Goal: Task Accomplishment & Management: Complete application form

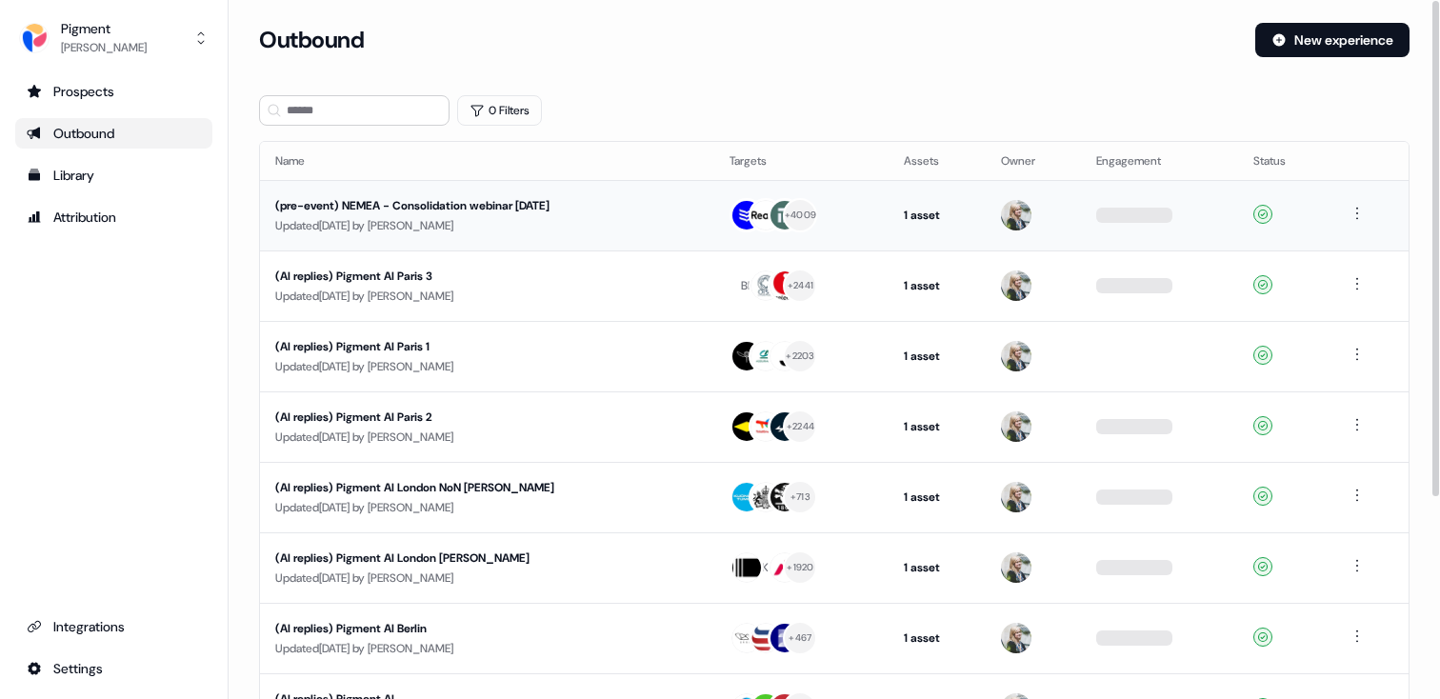
click at [371, 209] on div "(pre-event) NEMEA - Consolidation webinar [DATE]" at bounding box center [455, 205] width 360 height 19
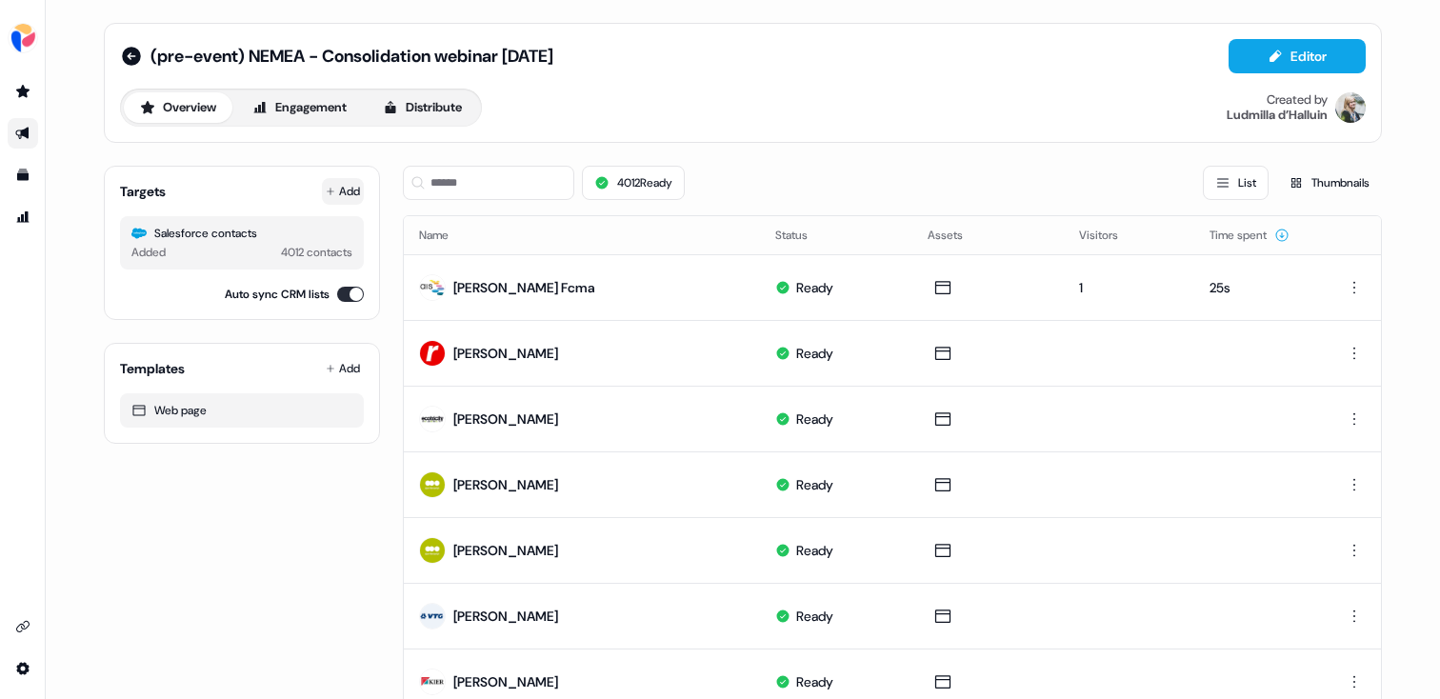
click at [343, 178] on button "Add" at bounding box center [343, 191] width 42 height 27
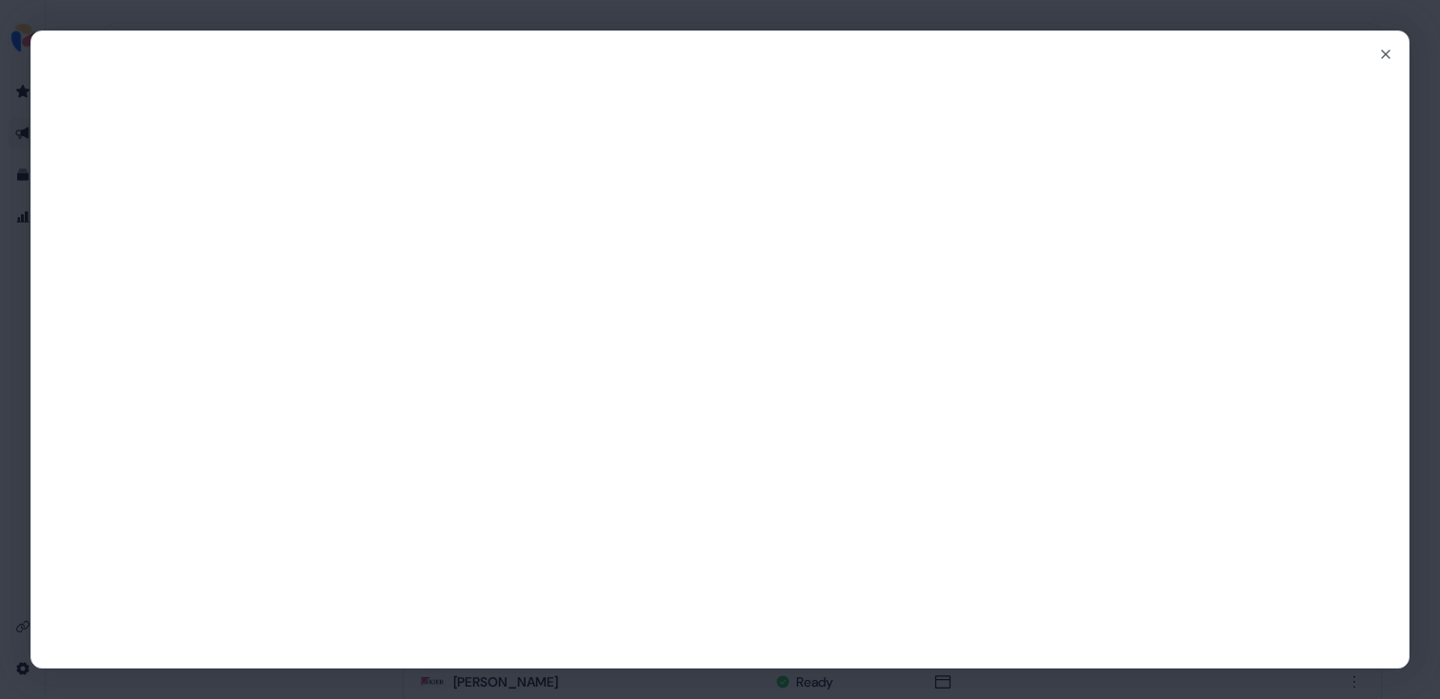
click at [479, 29] on div "Close" at bounding box center [720, 349] width 1440 height 699
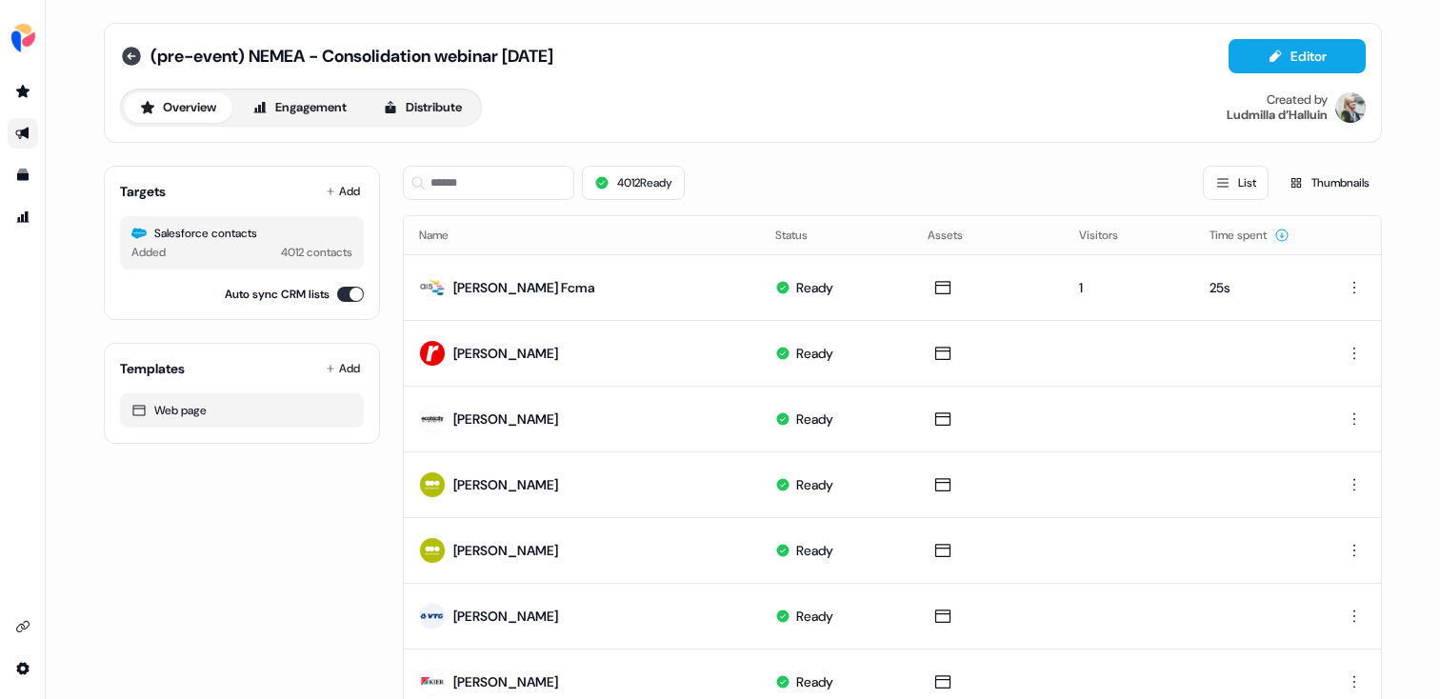
click at [130, 48] on icon at bounding box center [131, 56] width 19 height 19
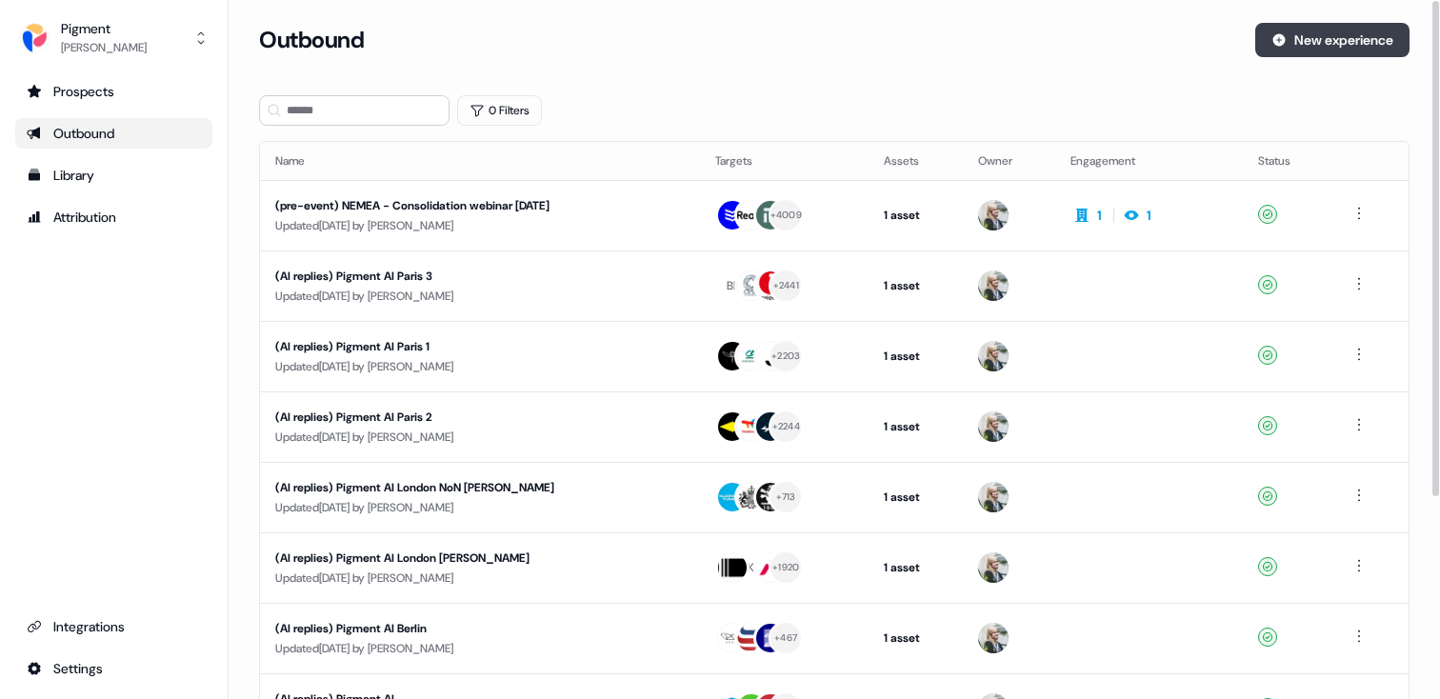
click at [1311, 39] on button "New experience" at bounding box center [1332, 40] width 154 height 34
click at [1138, 215] on icon at bounding box center [1131, 215] width 23 height 15
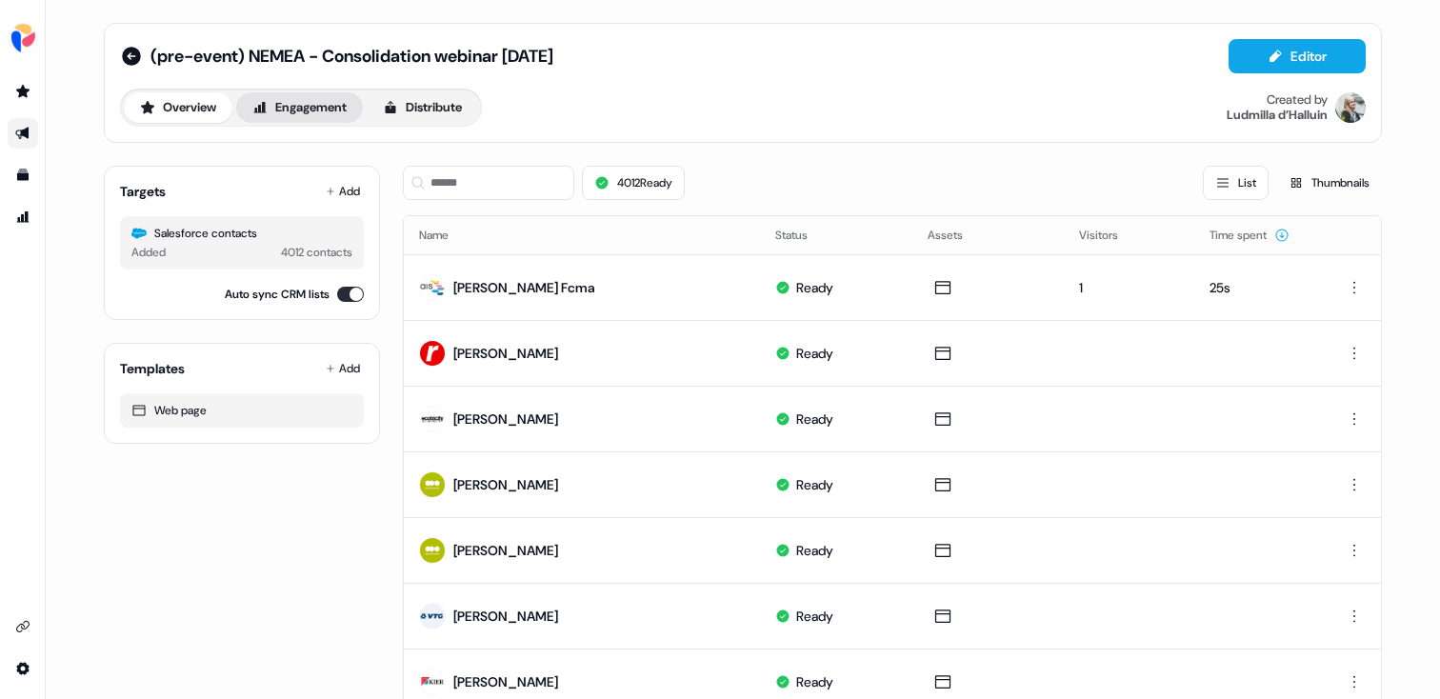
click at [306, 101] on button "Engagement" at bounding box center [299, 107] width 127 height 30
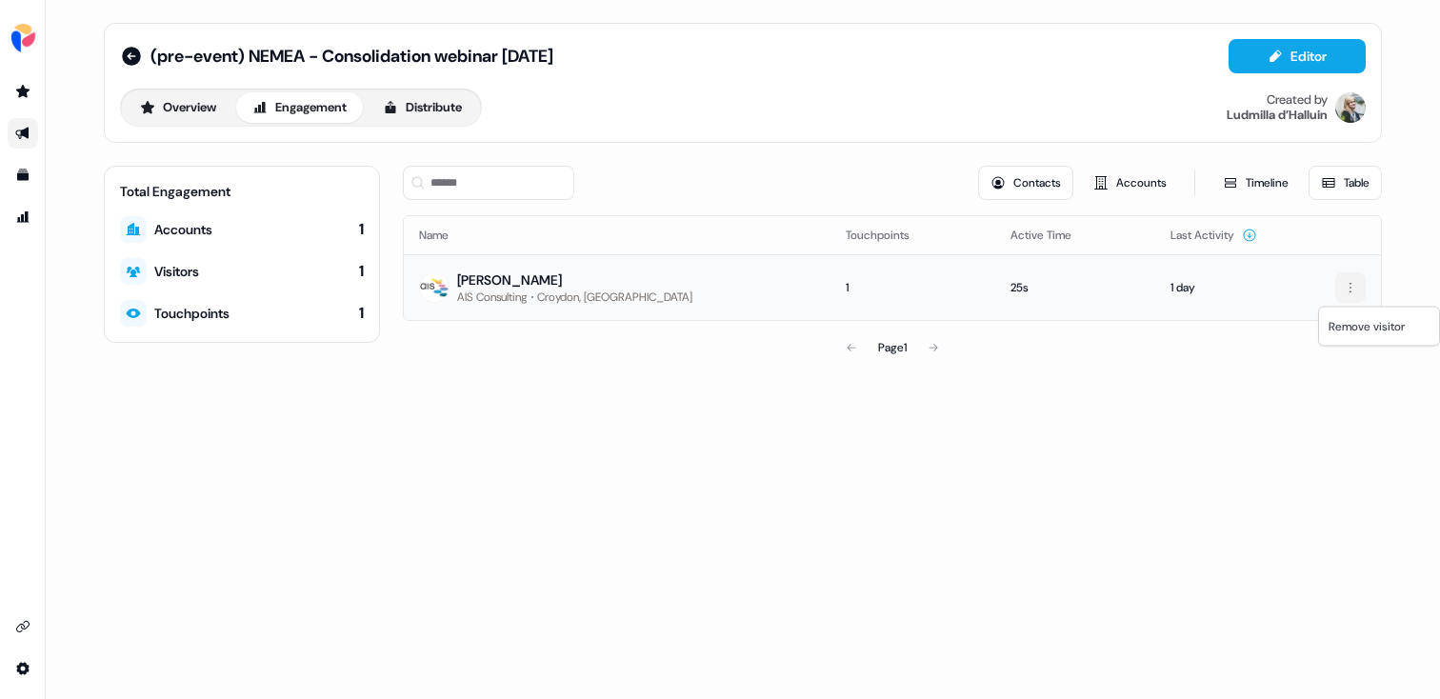
click at [1355, 285] on html "For the best experience switch devices to a bigger screen. Go to Userled.io (pr…" at bounding box center [720, 349] width 1440 height 699
click at [1290, 339] on html "For the best experience switch devices to a bigger screen. Go to Userled.io (pr…" at bounding box center [720, 349] width 1440 height 699
drag, startPoint x: 534, startPoint y: 277, endPoint x: 456, endPoint y: 276, distance: 78.1
click at [456, 276] on div "Azim Khan AIS Consulting Croydon, UK" at bounding box center [555, 287] width 273 height 34
click at [122, 58] on icon at bounding box center [131, 56] width 19 height 19
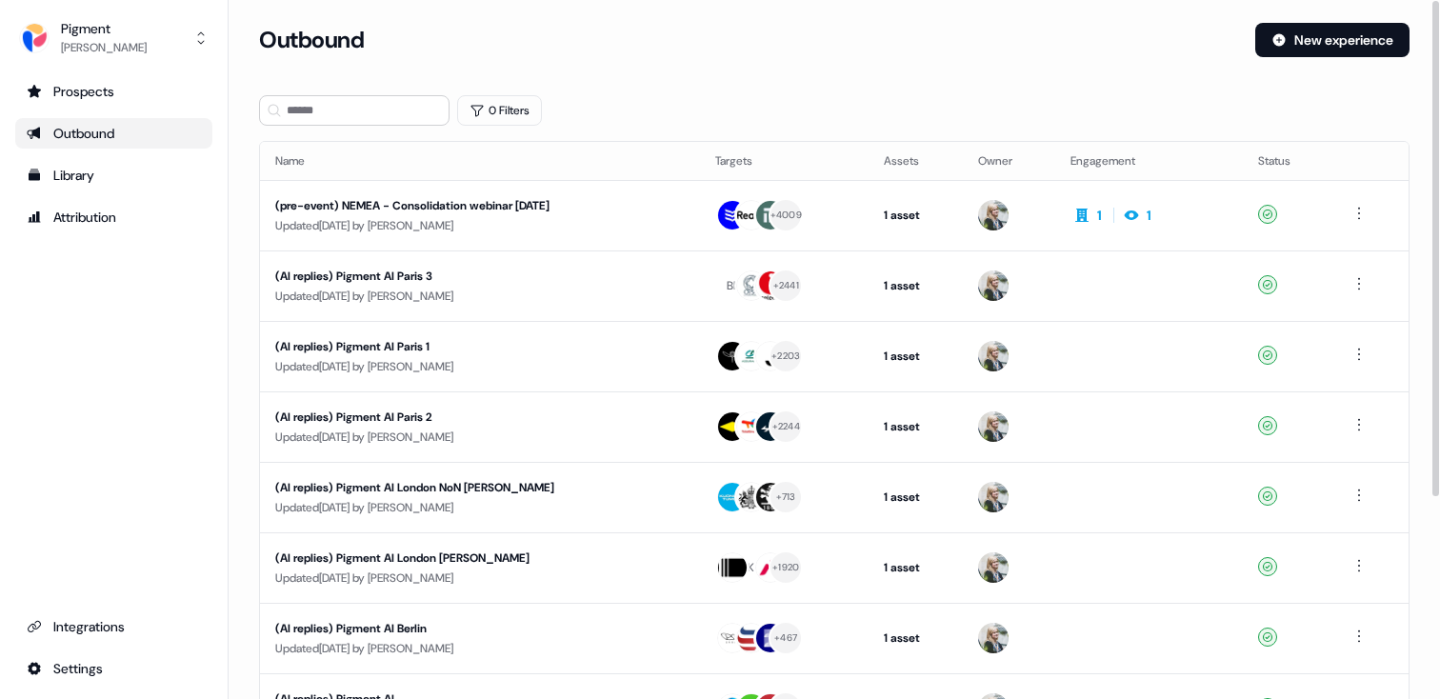
click at [1238, 15] on div "Loading... Outbound New experience 0 Filters Name Targets Assets Owner Engageme…" at bounding box center [834, 349] width 1211 height 699
click at [1287, 36] on button "New experience" at bounding box center [1332, 40] width 154 height 34
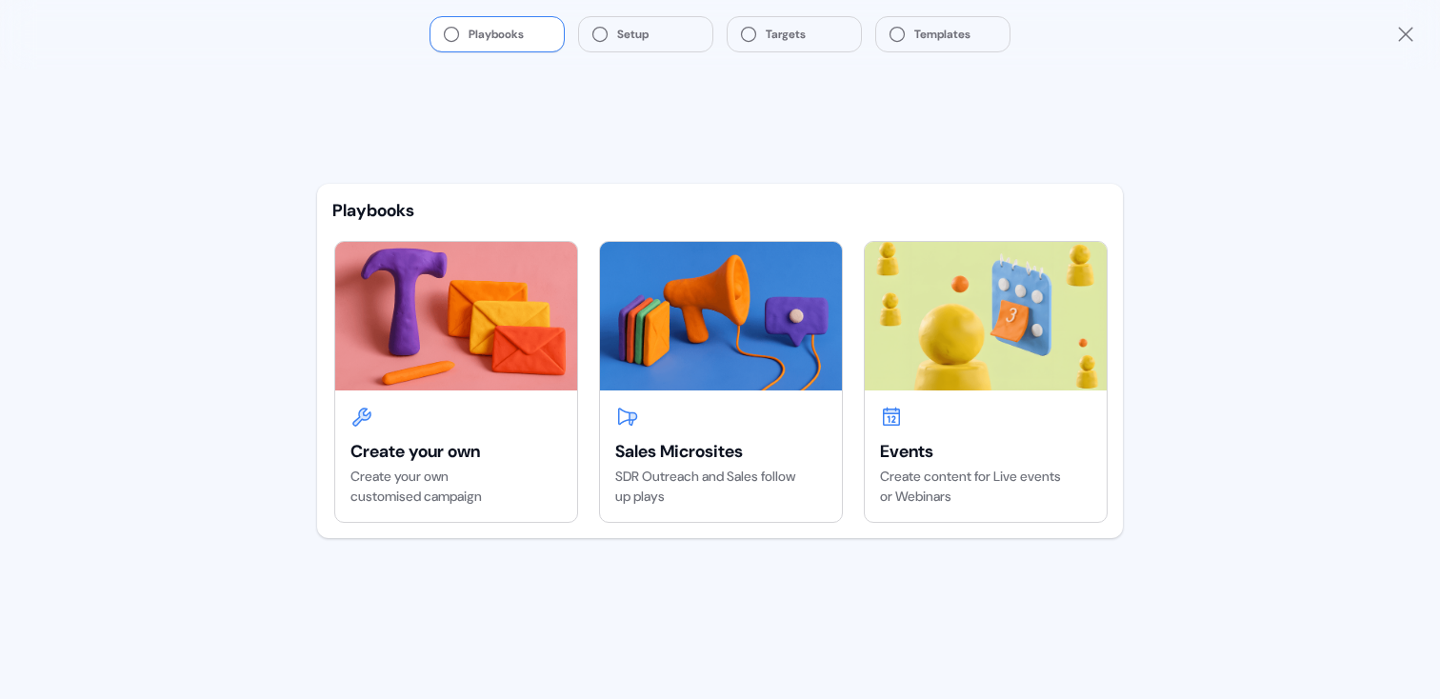
click at [1418, 30] on div "Playbooks Setup Targets Templates" at bounding box center [720, 34] width 1440 height 69
click at [1411, 31] on icon "Close" at bounding box center [1405, 34] width 23 height 23
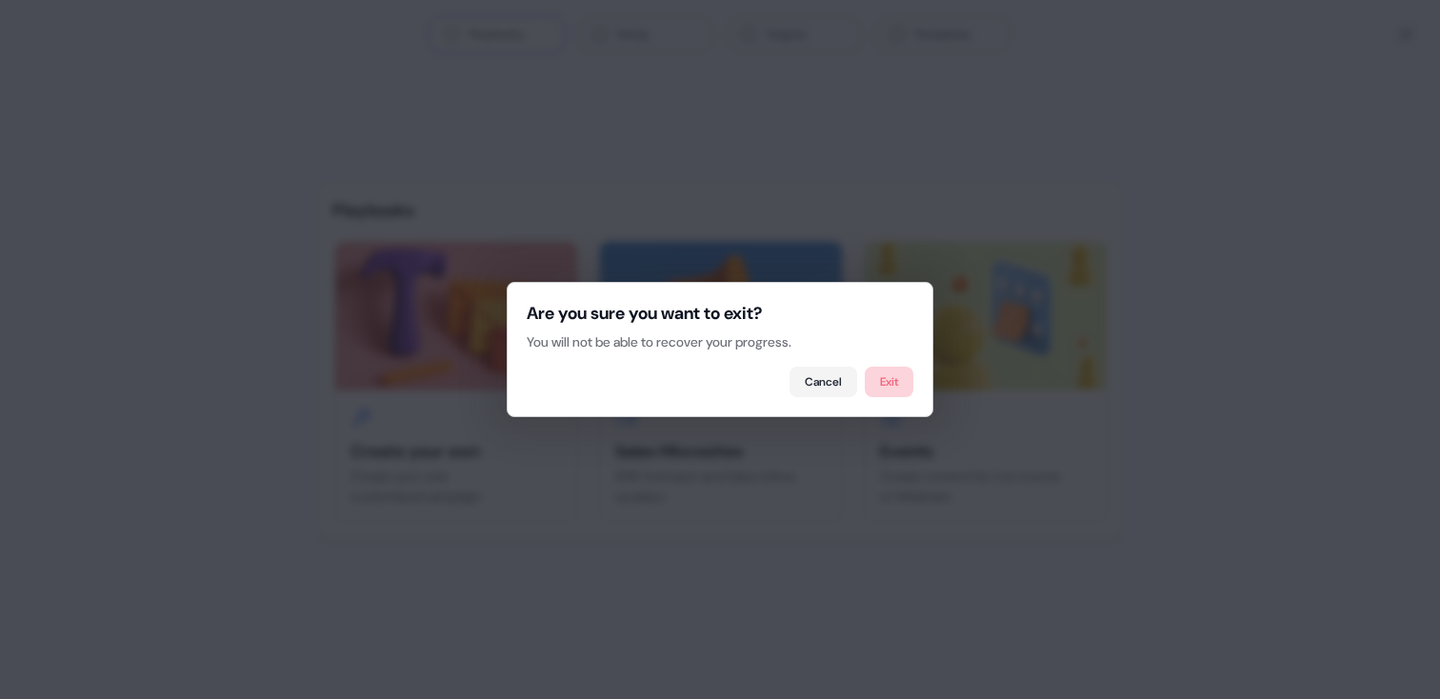
click at [882, 377] on button "Exit" at bounding box center [889, 382] width 49 height 30
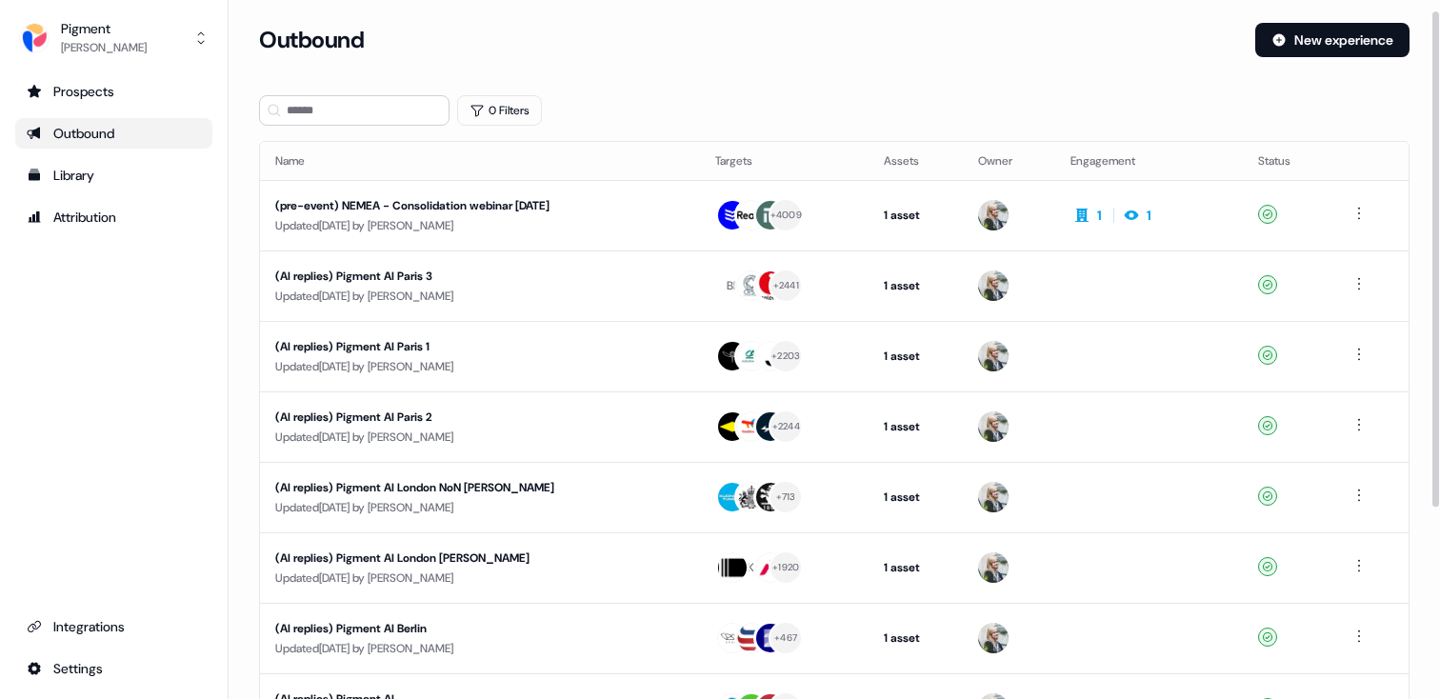
scroll to position [33, 0]
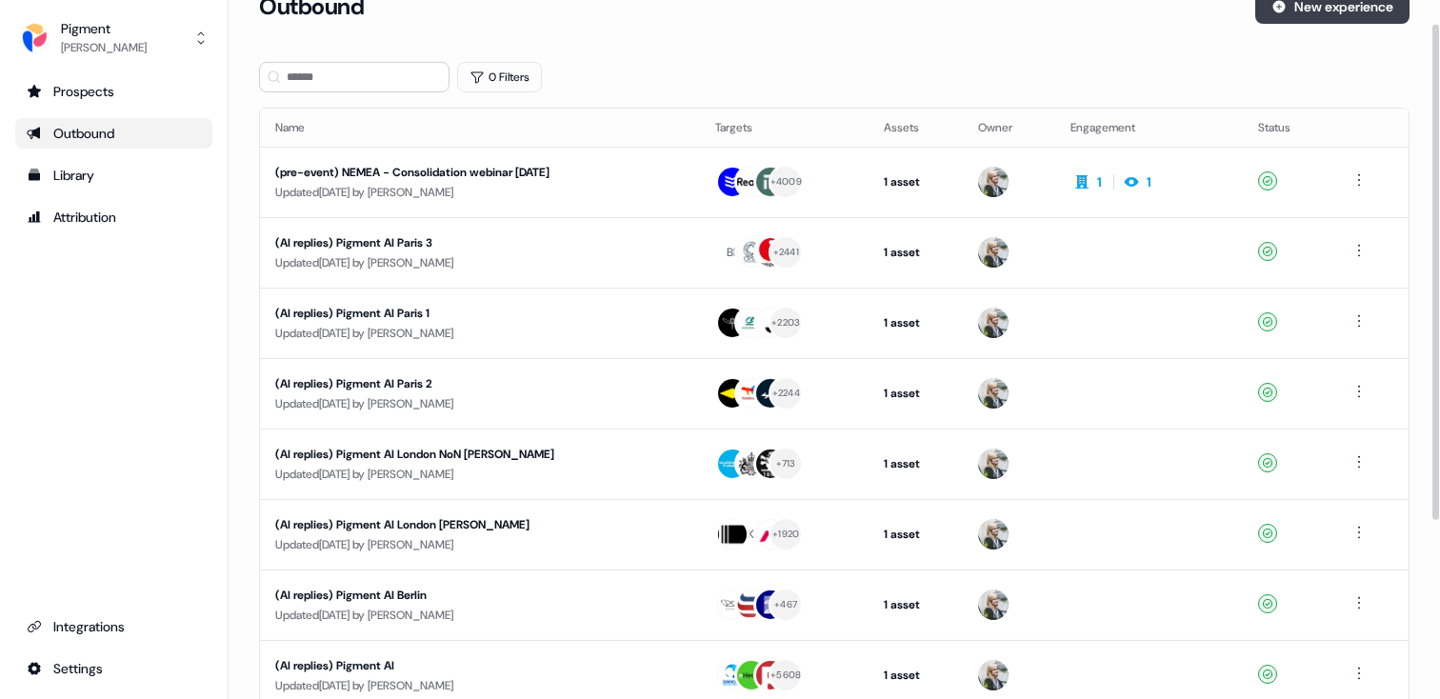
click at [1319, 14] on button "New experience" at bounding box center [1332, 7] width 154 height 34
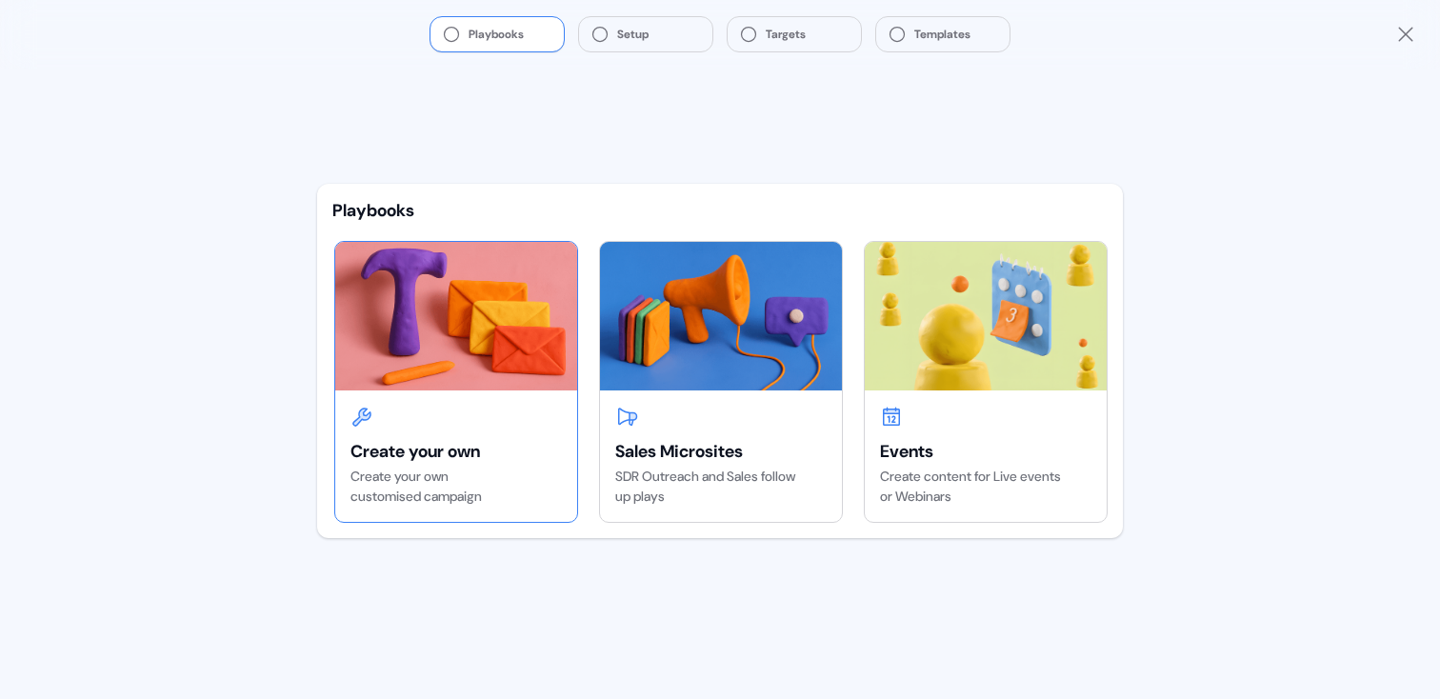
click at [530, 329] on img at bounding box center [456, 316] width 242 height 149
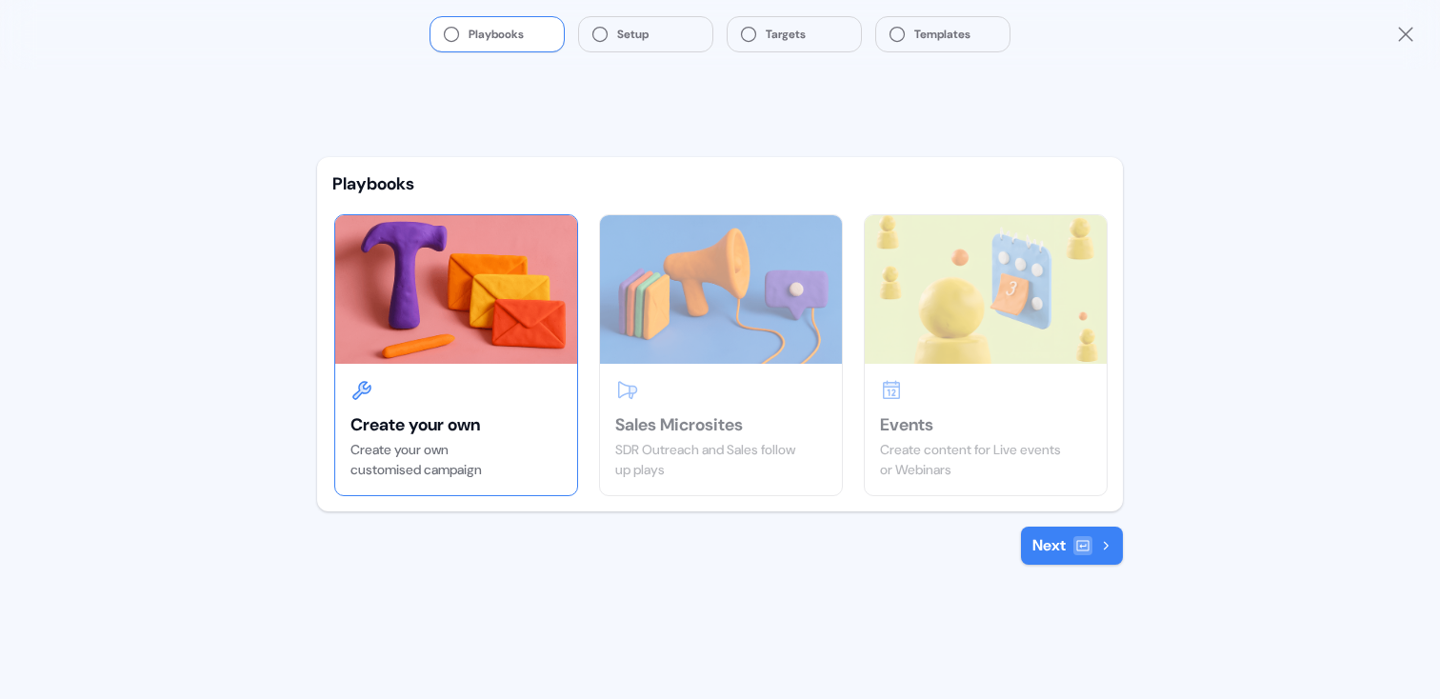
click at [1071, 545] on button "Next" at bounding box center [1072, 546] width 102 height 38
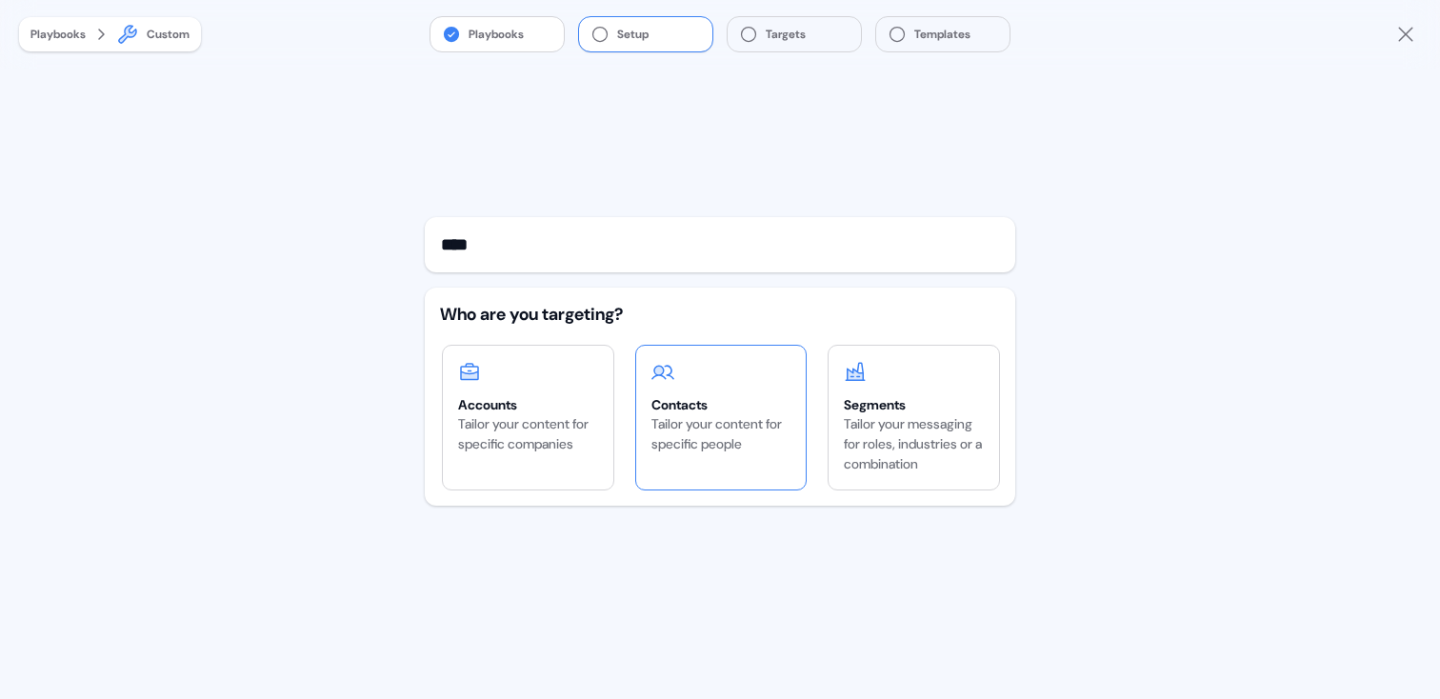
type input "****"
click at [710, 391] on div "Contacts Tailor your content for specific people" at bounding box center [721, 408] width 170 height 124
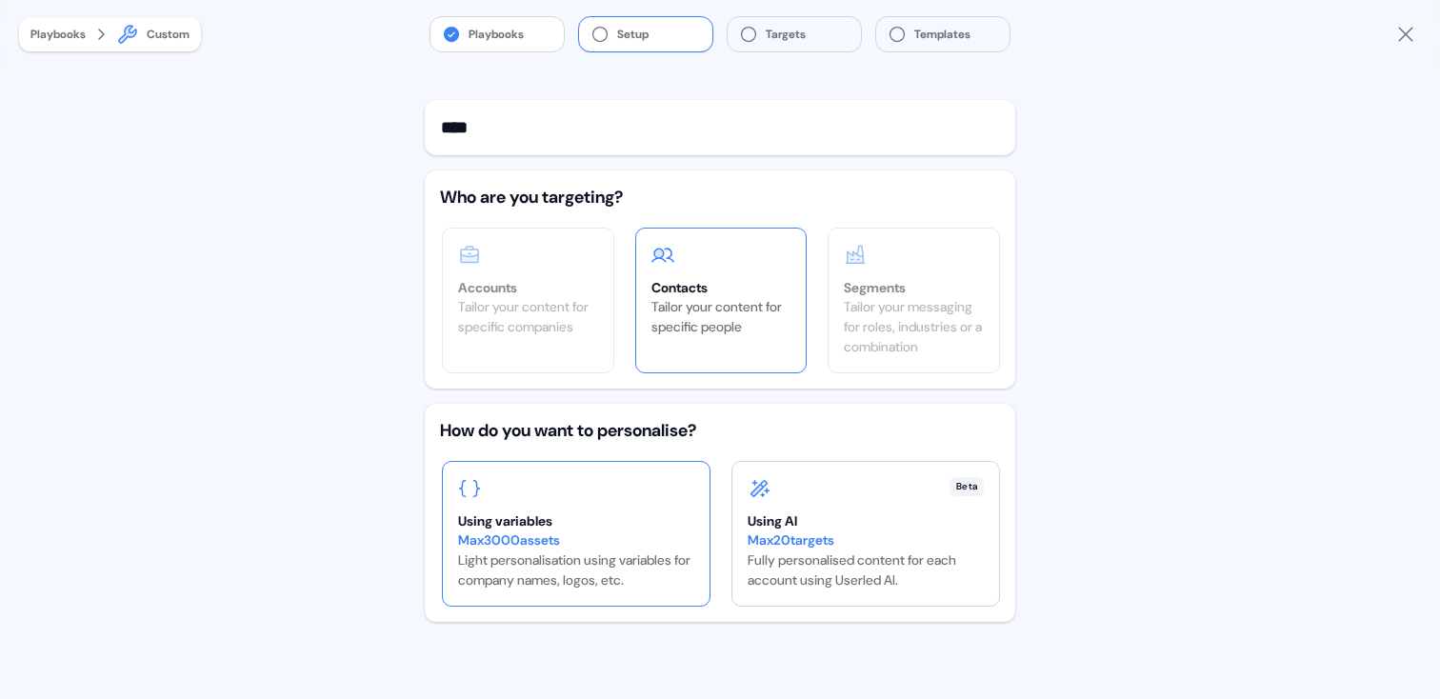
click at [666, 485] on div at bounding box center [576, 488] width 236 height 23
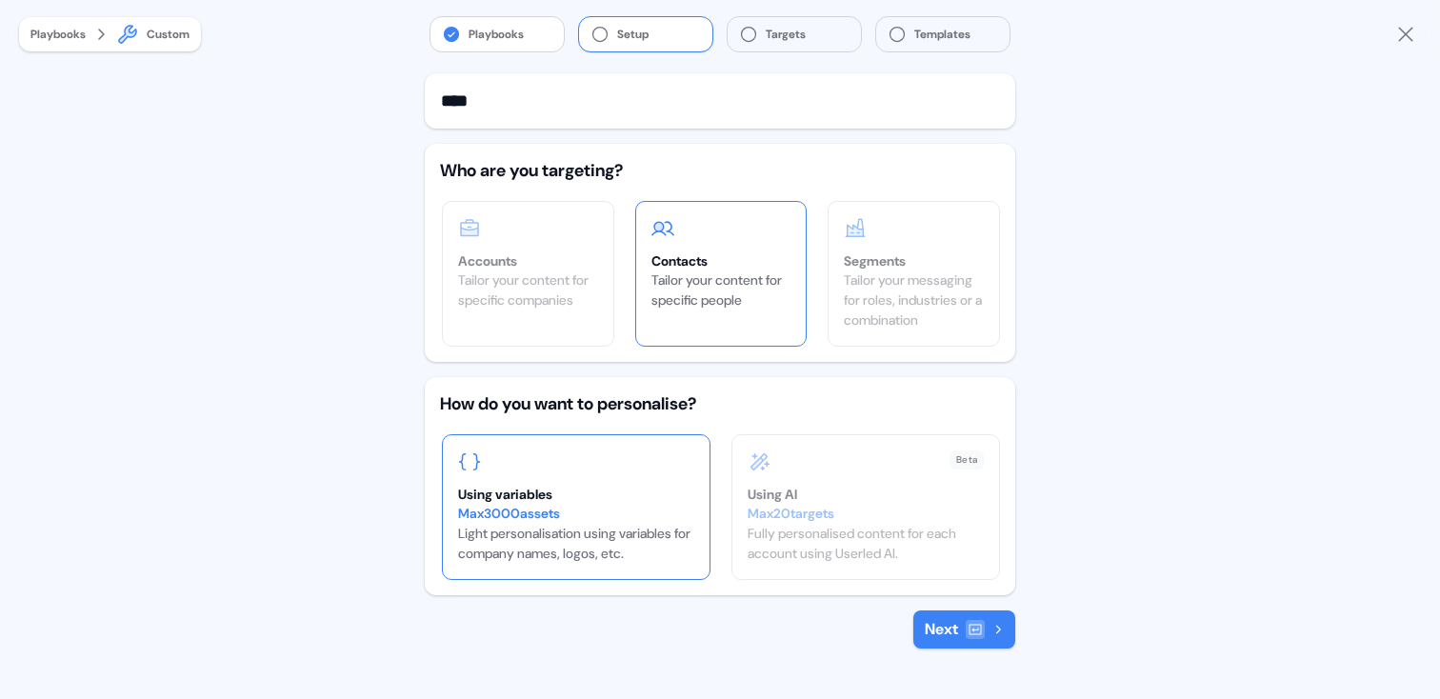
click at [992, 617] on button "Next" at bounding box center [964, 629] width 102 height 38
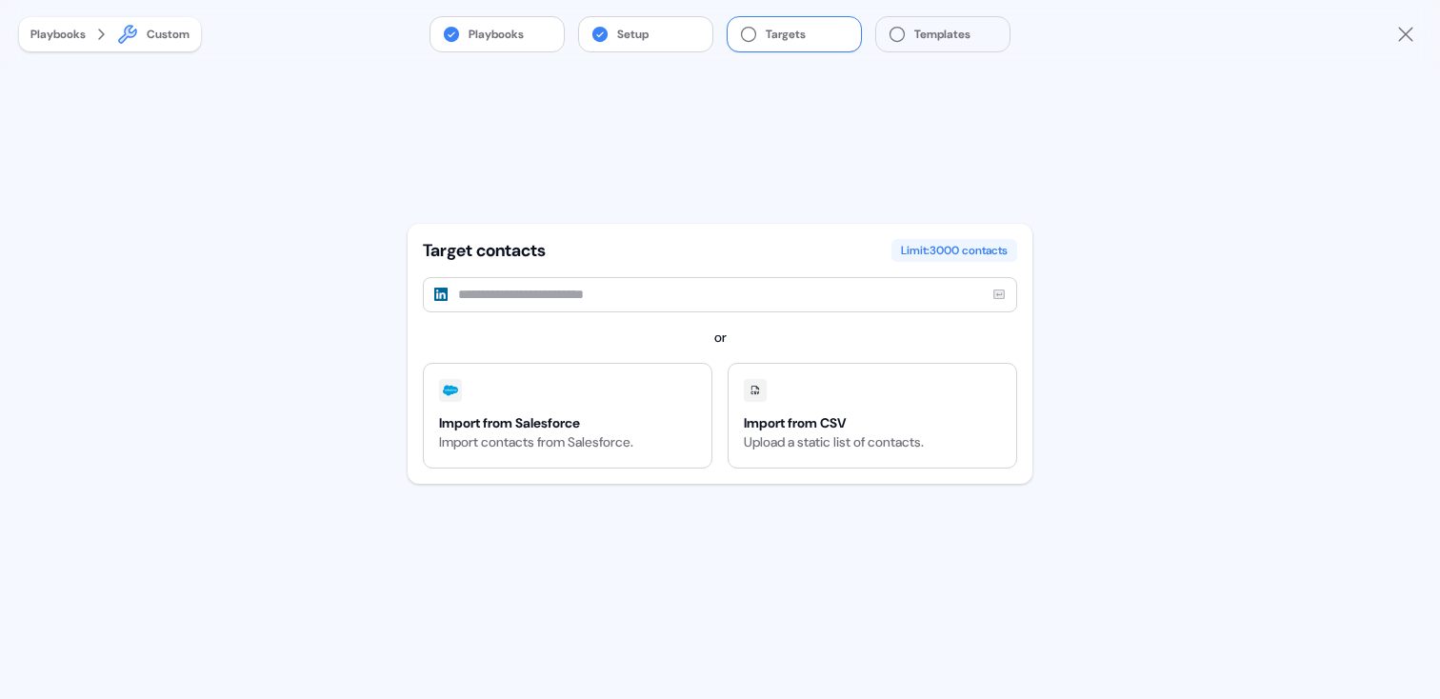
click at [633, 288] on input at bounding box center [720, 294] width 594 height 35
paste input "**********"
type input "**********"
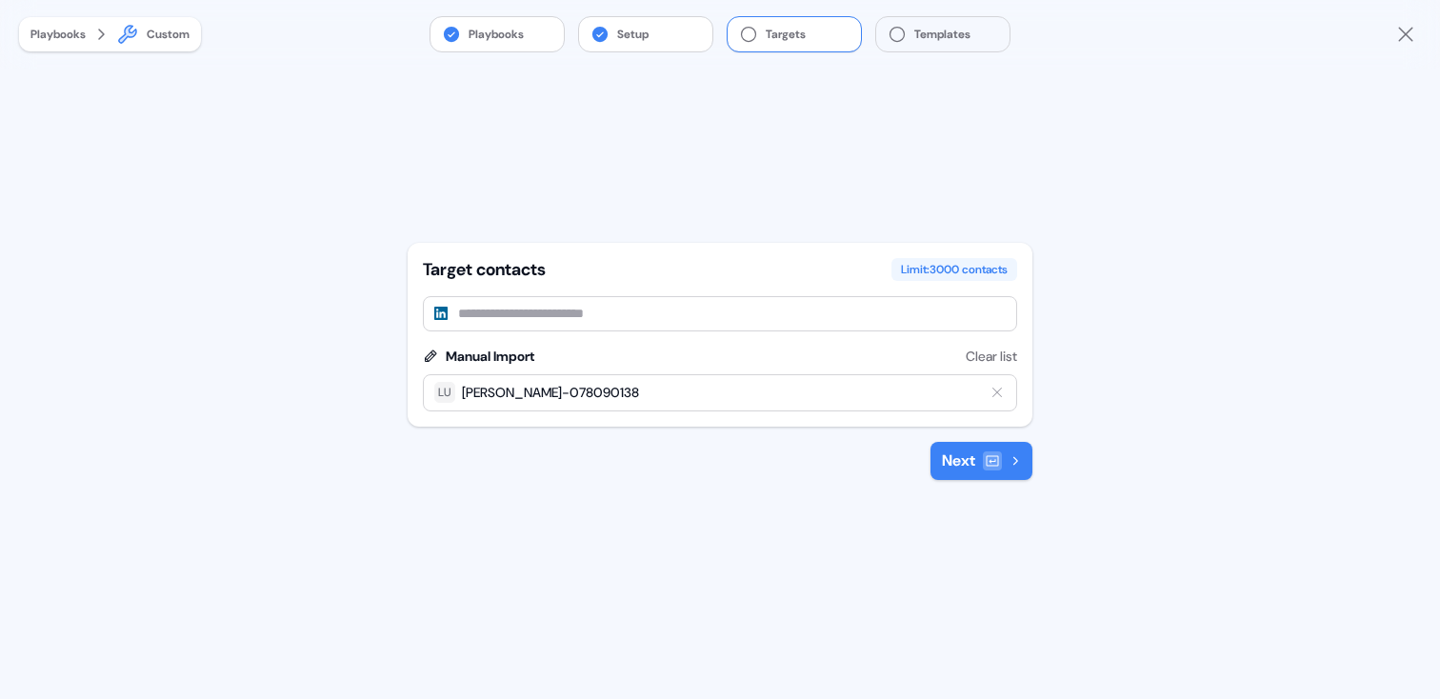
click at [975, 462] on button "Next" at bounding box center [981, 461] width 102 height 38
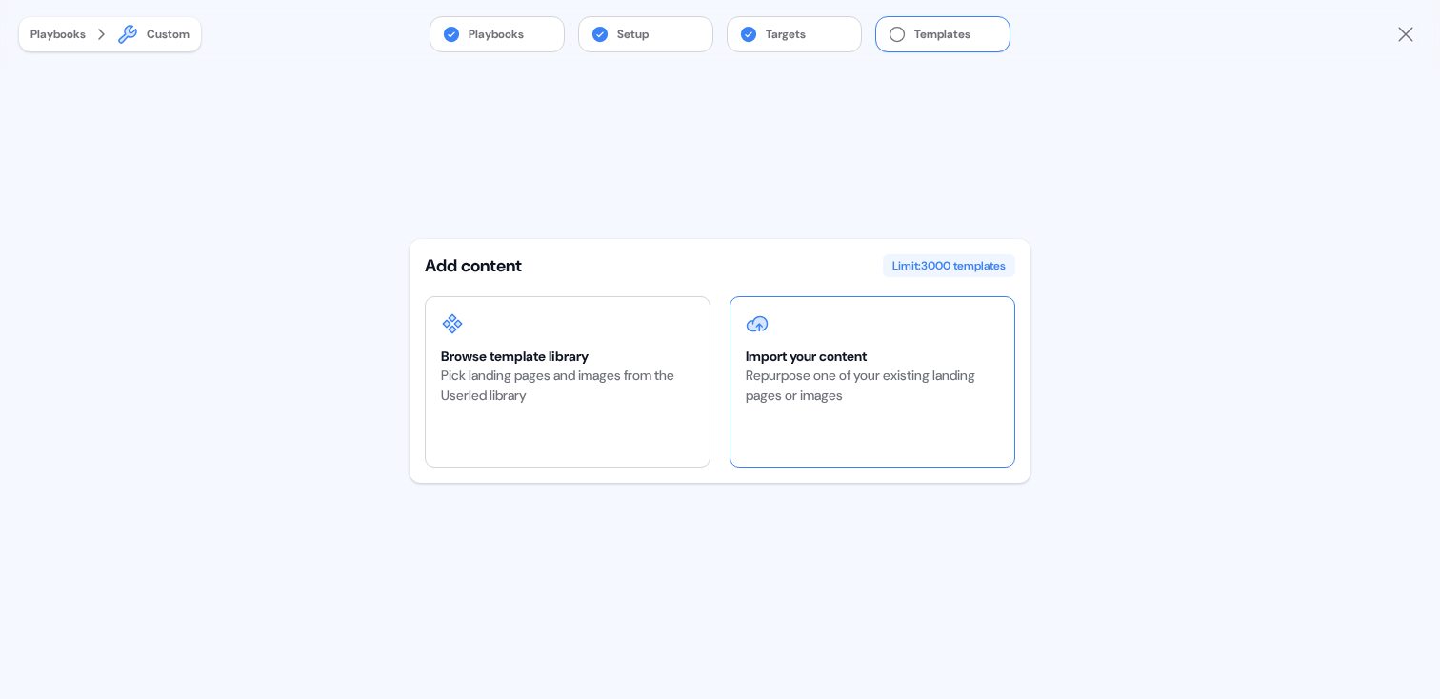
click at [761, 362] on div "Import your content" at bounding box center [872, 356] width 253 height 19
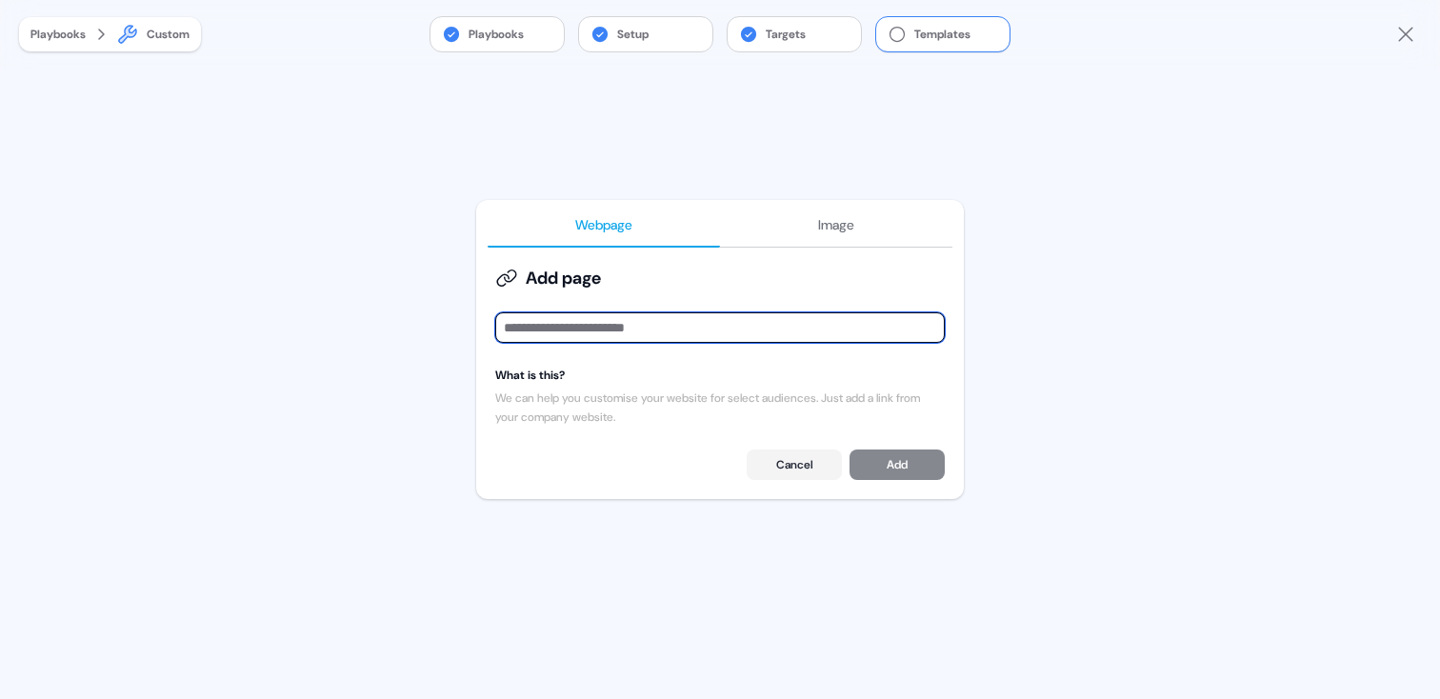
click at [772, 322] on input at bounding box center [720, 327] width 450 height 30
paste input "**********"
type input "**********"
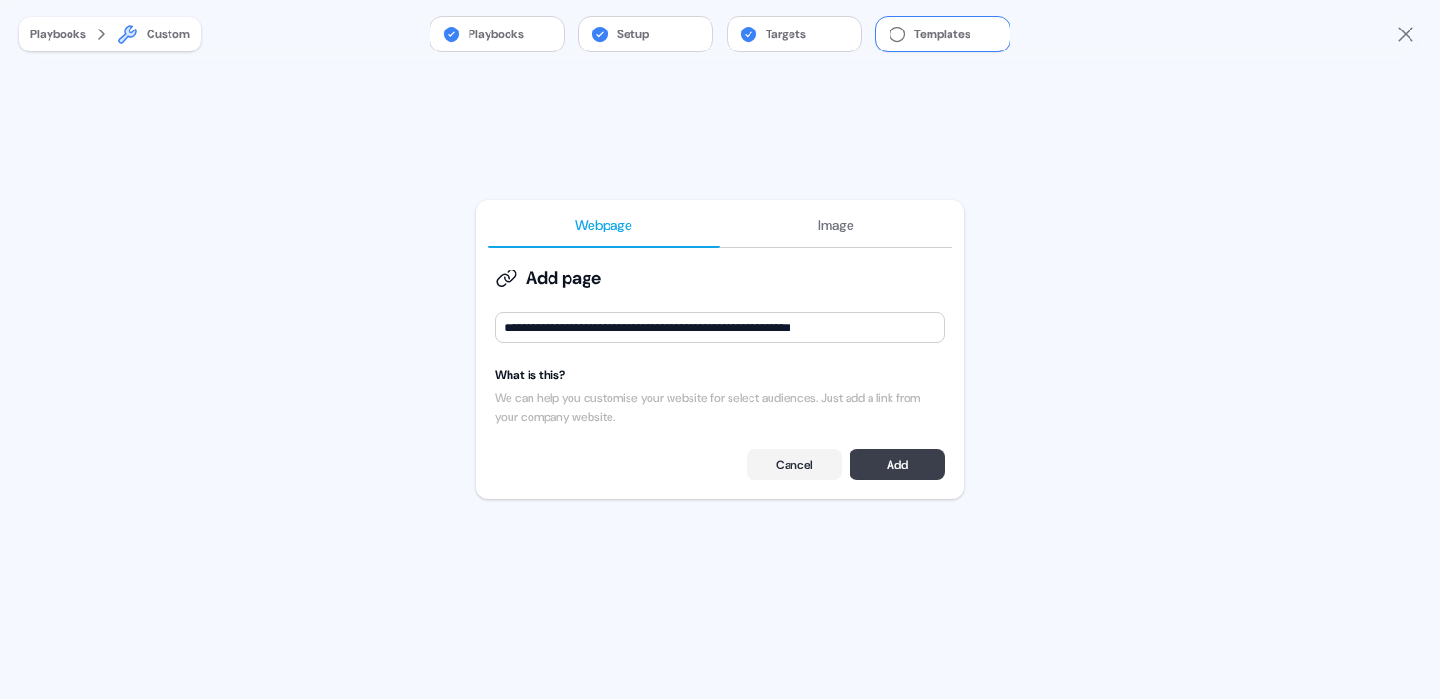
click at [902, 460] on button "Add" at bounding box center [897, 465] width 95 height 30
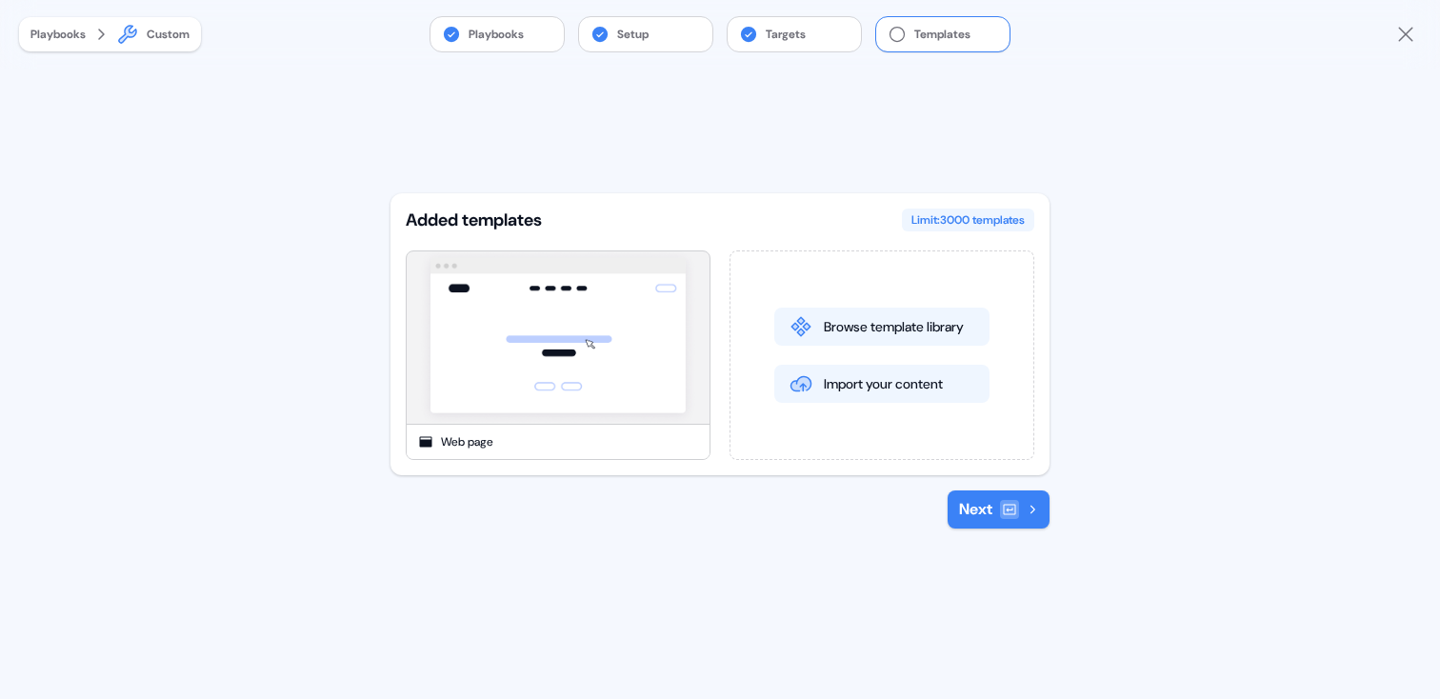
click at [1021, 511] on button "Next" at bounding box center [999, 509] width 102 height 38
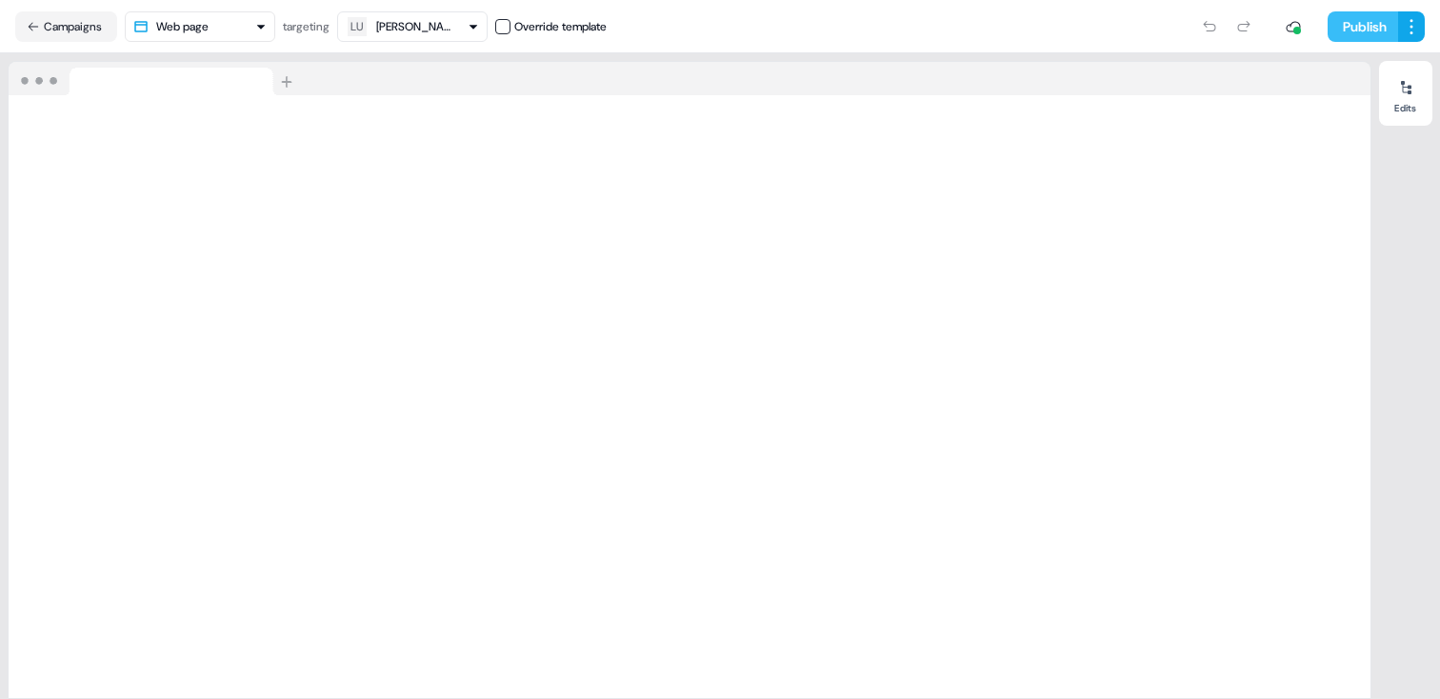
click at [1378, 29] on button "Publish" at bounding box center [1363, 26] width 70 height 30
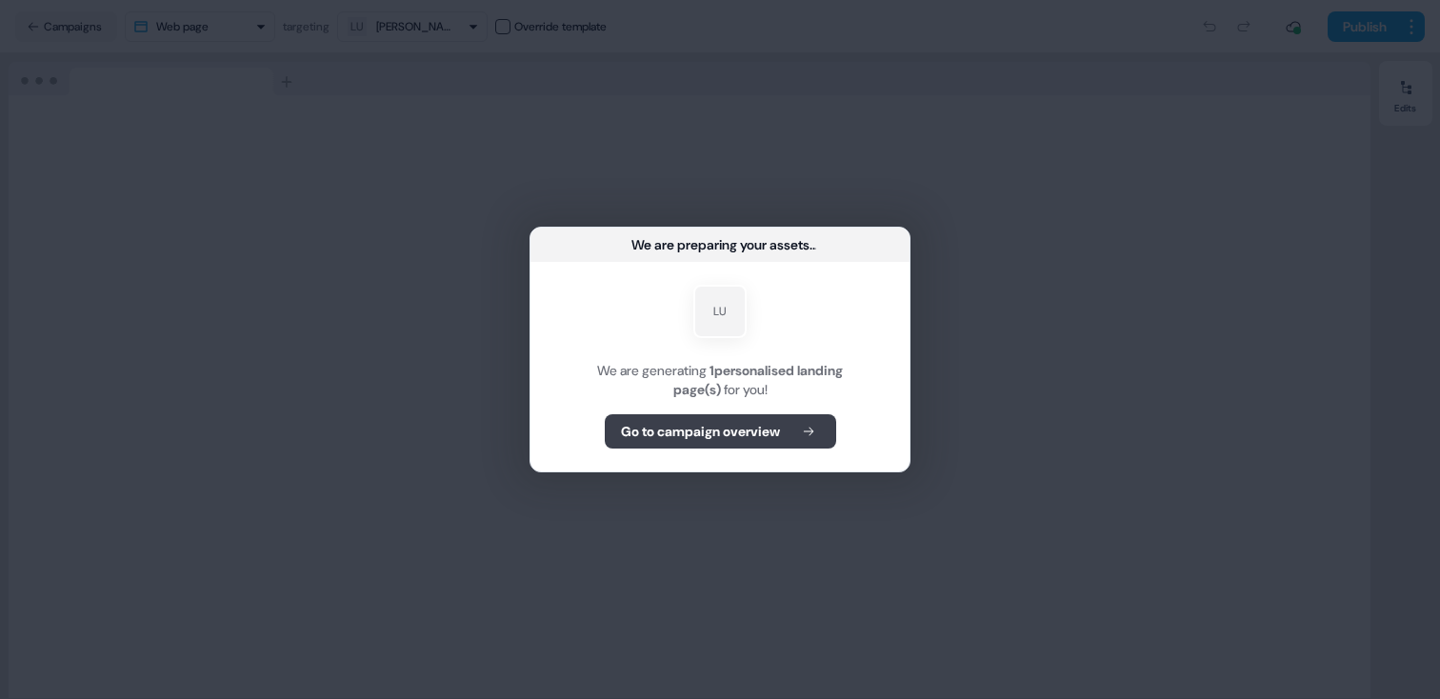
click at [770, 422] on b "Go to campaign overview" at bounding box center [700, 431] width 159 height 19
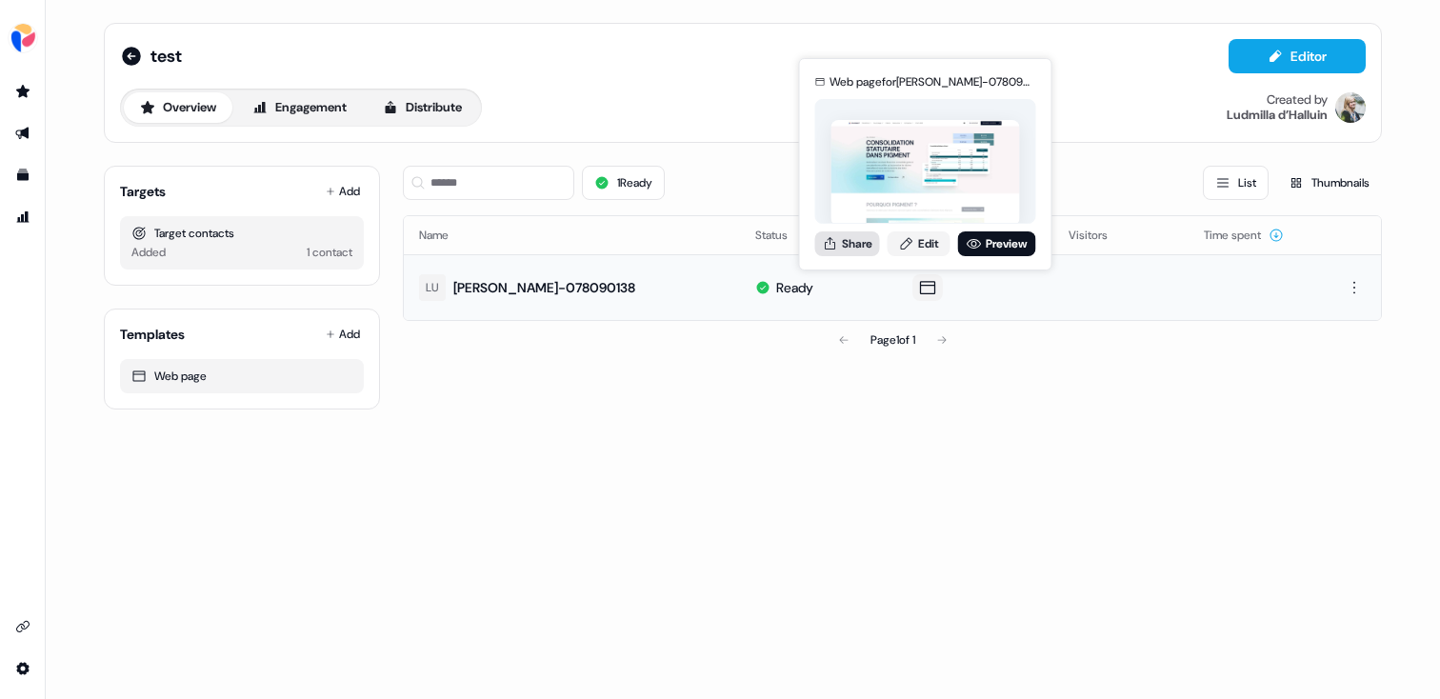
click at [870, 249] on button "Share" at bounding box center [847, 243] width 65 height 25
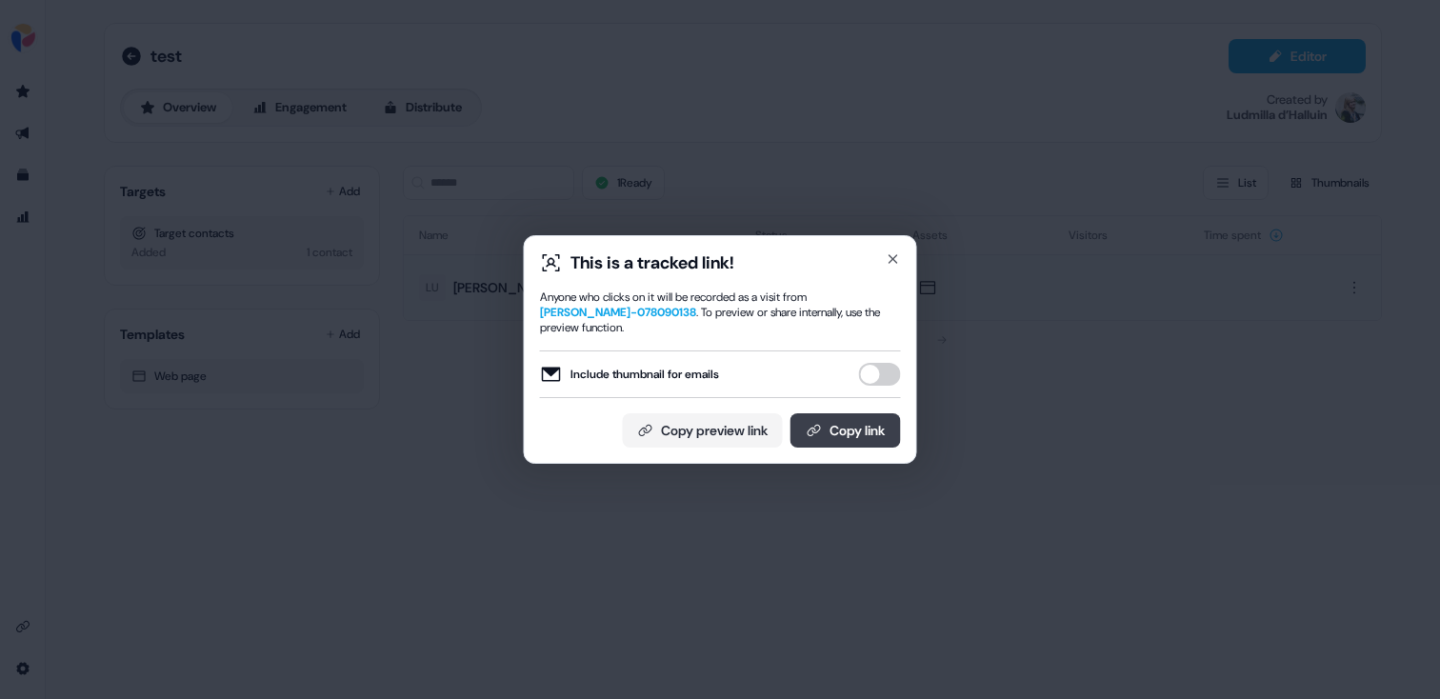
click at [846, 430] on button "Copy link" at bounding box center [845, 430] width 110 height 34
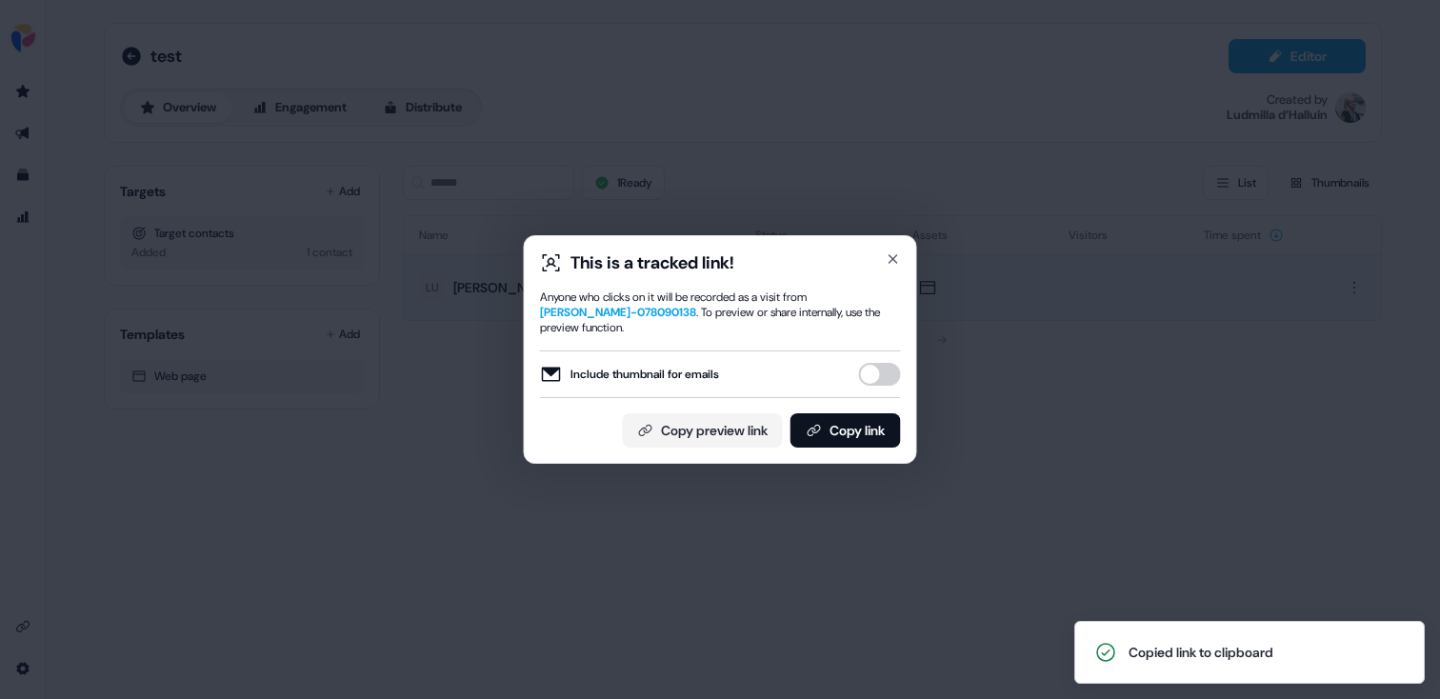
click at [670, 167] on div "This is a tracked link! Anyone who clicks on it will be recorded as a visit fro…" at bounding box center [720, 349] width 1440 height 699
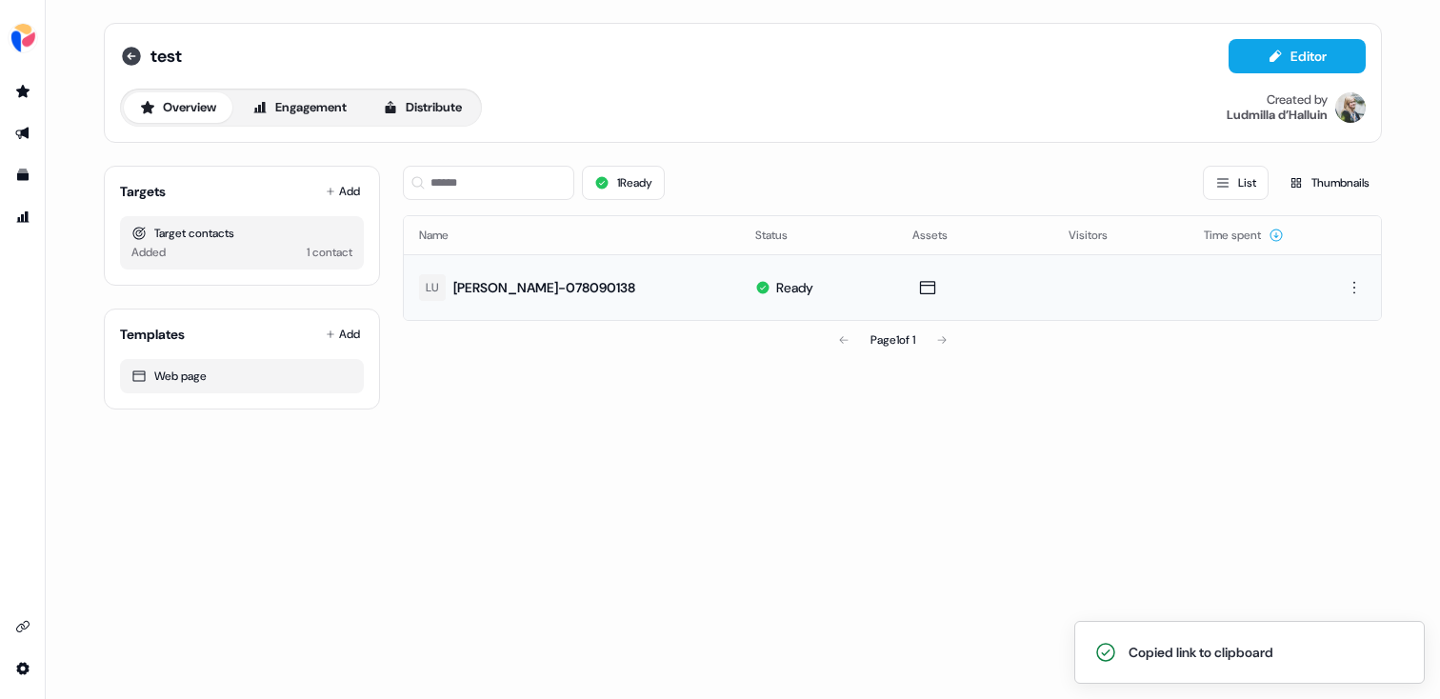
click at [136, 57] on icon at bounding box center [131, 56] width 19 height 19
